Goal: Find specific page/section: Find specific page/section

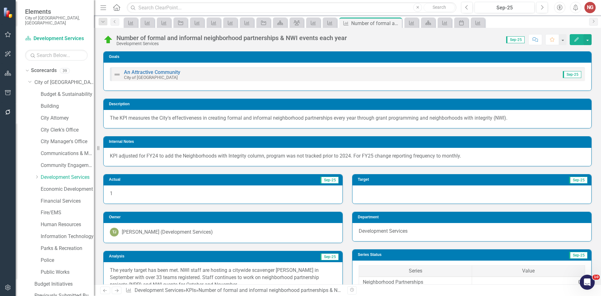
scroll to position [210, 0]
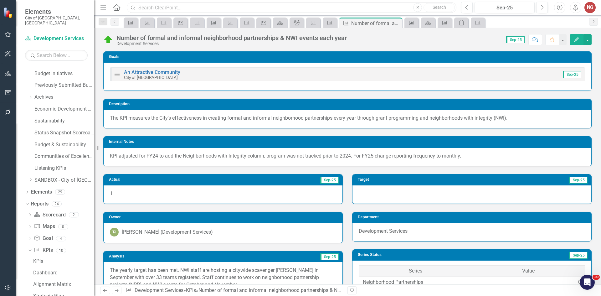
click at [159, 7] on input "text" at bounding box center [292, 7] width 330 height 11
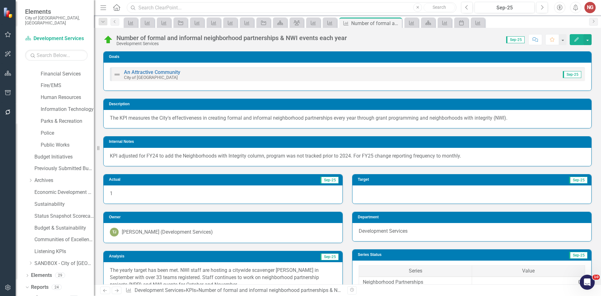
scroll to position [116, 0]
click at [43, 152] on link "Public Works" at bounding box center [67, 155] width 53 height 7
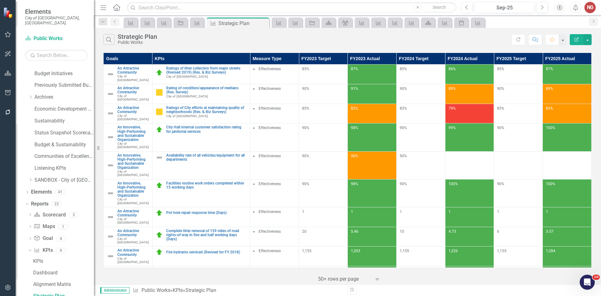
scroll to position [303, 0]
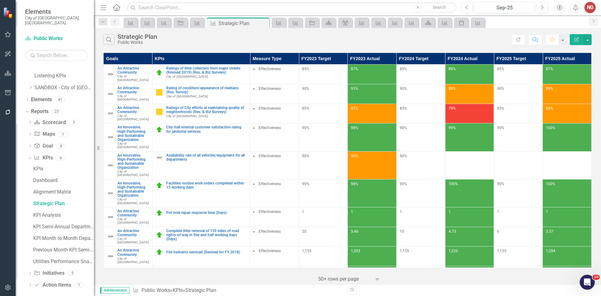
click at [30, 271] on div "Dropdown" at bounding box center [30, 273] width 4 height 5
click at [38, 224] on div "Initiatives" at bounding box center [63, 227] width 61 height 6
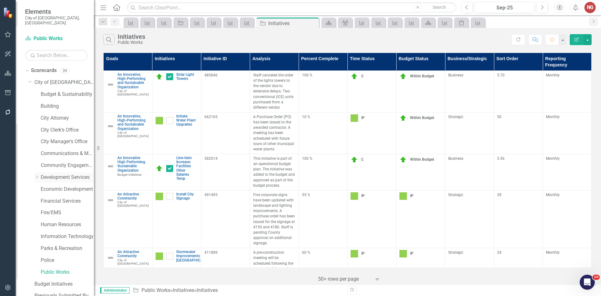
click at [49, 174] on link "Development Services" at bounding box center [67, 177] width 53 height 7
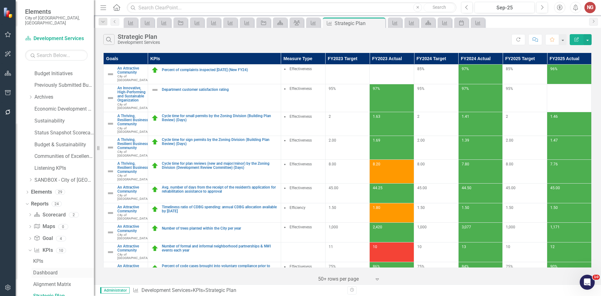
scroll to position [394, 0]
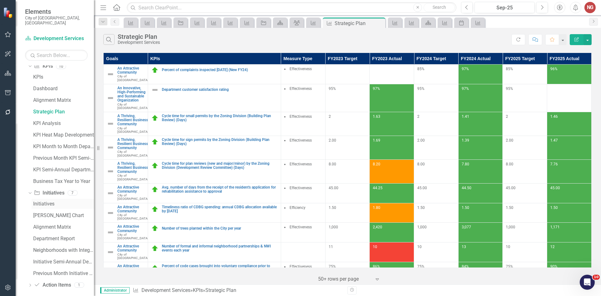
click at [43, 201] on div "Initiatives" at bounding box center [63, 204] width 61 height 6
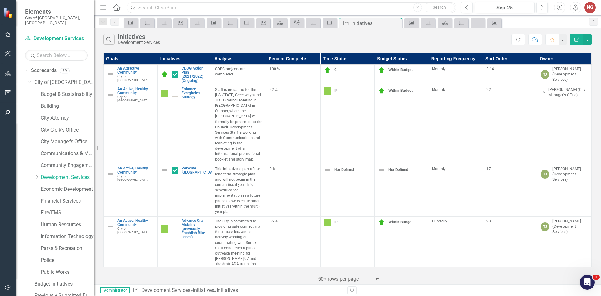
click at [161, 9] on input "text" at bounding box center [292, 7] width 330 height 11
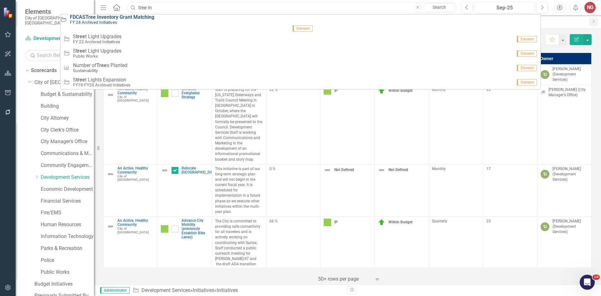
type input "tree in"
click at [105, 23] on small "FY 24 Archived Initiatives" at bounding box center [112, 22] width 84 height 5
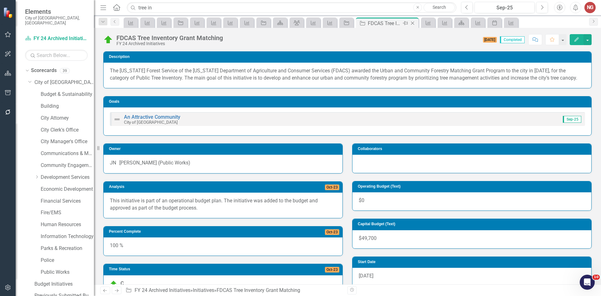
click at [412, 23] on icon at bounding box center [412, 23] width 3 height 3
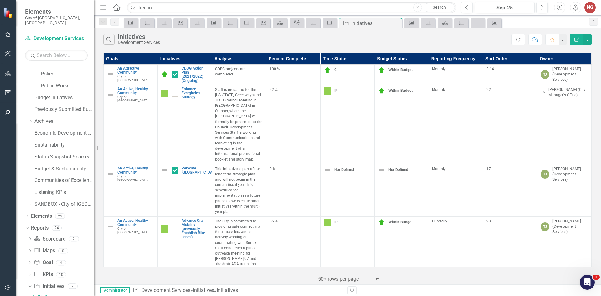
scroll to position [187, 0]
